Goal: Information Seeking & Learning: Learn about a topic

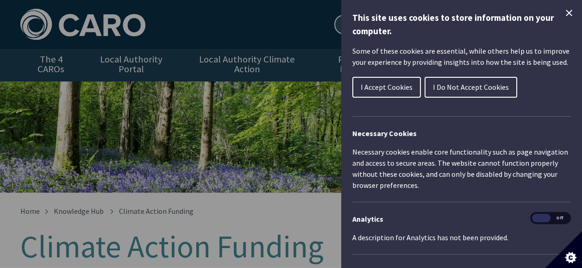
click at [564, 16] on icon "Close Cookie Control" at bounding box center [569, 12] width 11 height 11
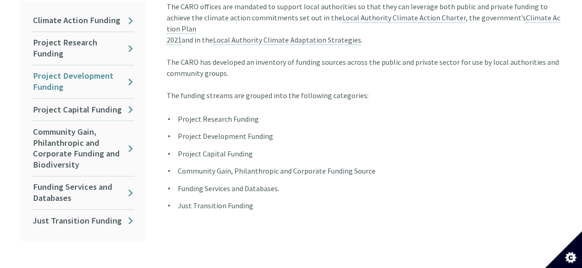
scroll to position [278, 0]
click at [85, 176] on link "Funding Services and Databases" at bounding box center [83, 192] width 103 height 33
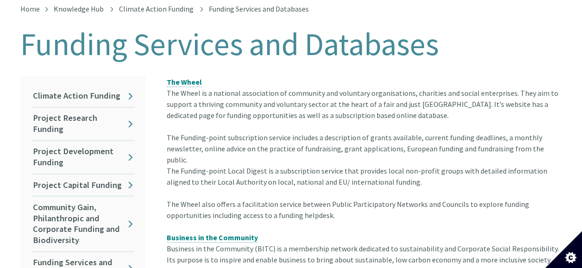
scroll to position [202, 0]
click at [83, 89] on link "Climate Action Funding" at bounding box center [83, 97] width 103 height 22
